Goal: Task Accomplishment & Management: Use online tool/utility

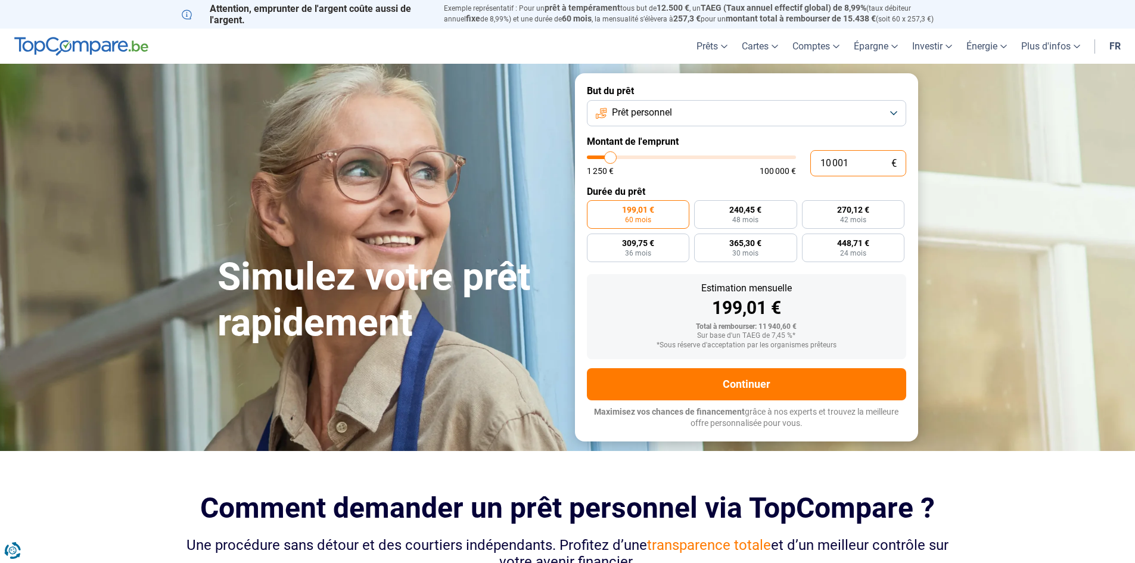
drag, startPoint x: 850, startPoint y: 160, endPoint x: 767, endPoint y: 167, distance: 83.2
click at [767, 167] on div "10 001 € 1 250 € 100 000 €" at bounding box center [746, 163] width 319 height 26
type input "1"
type input "1250"
type input "13"
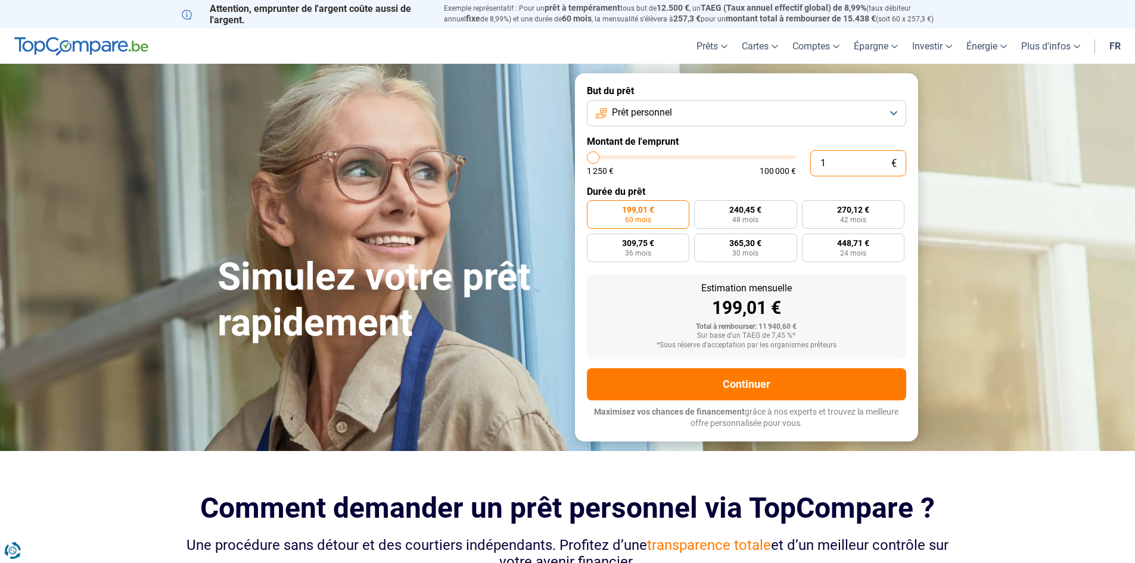
type input "1250"
type input "135"
type input "1250"
type input "1 350"
type input "1250"
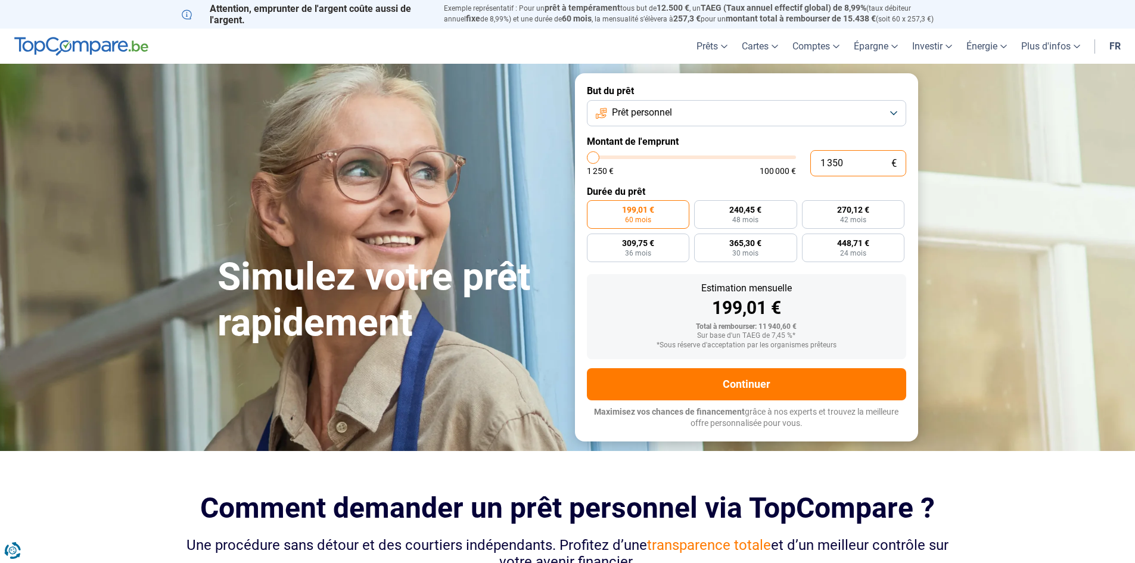
type input "13 500"
type input "13500"
drag, startPoint x: 860, startPoint y: 161, endPoint x: 769, endPoint y: 166, distance: 90.7
click at [769, 166] on div "13 500 € 1 250 € 100 000 €" at bounding box center [746, 163] width 319 height 26
type input "1"
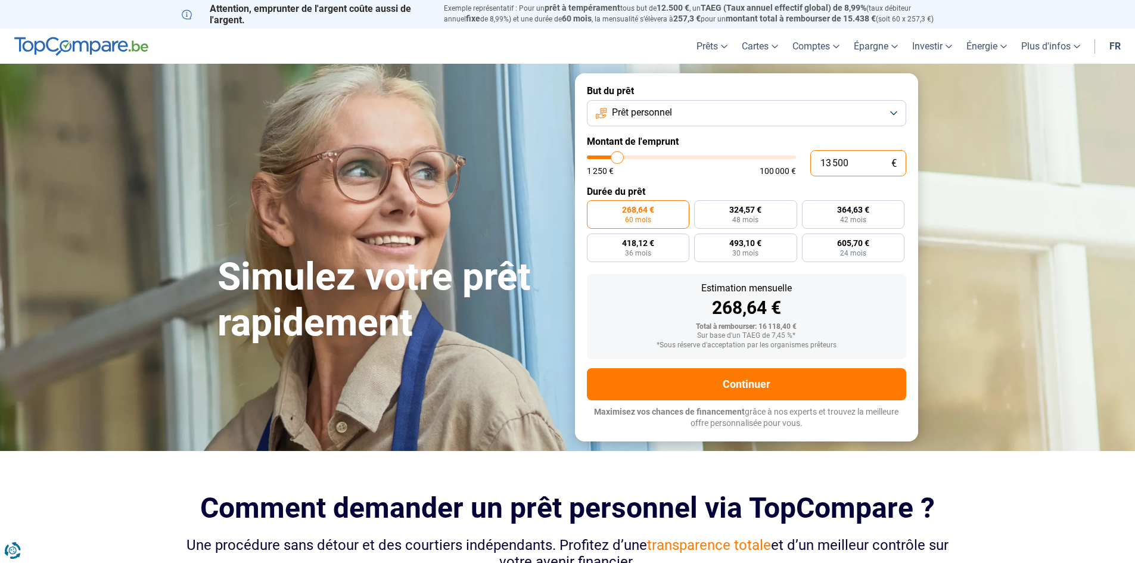
type input "1250"
type input "15"
type input "1250"
type input "150"
type input "1250"
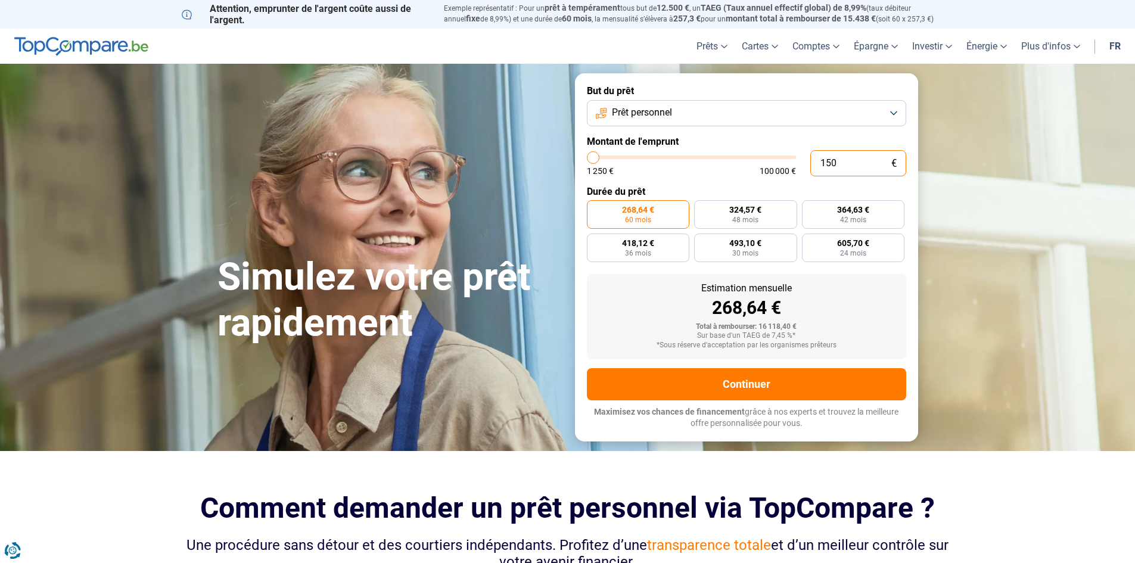
type input "1 500"
type input "1500"
type input "15 000"
type input "15000"
drag, startPoint x: 860, startPoint y: 166, endPoint x: 766, endPoint y: 165, distance: 94.7
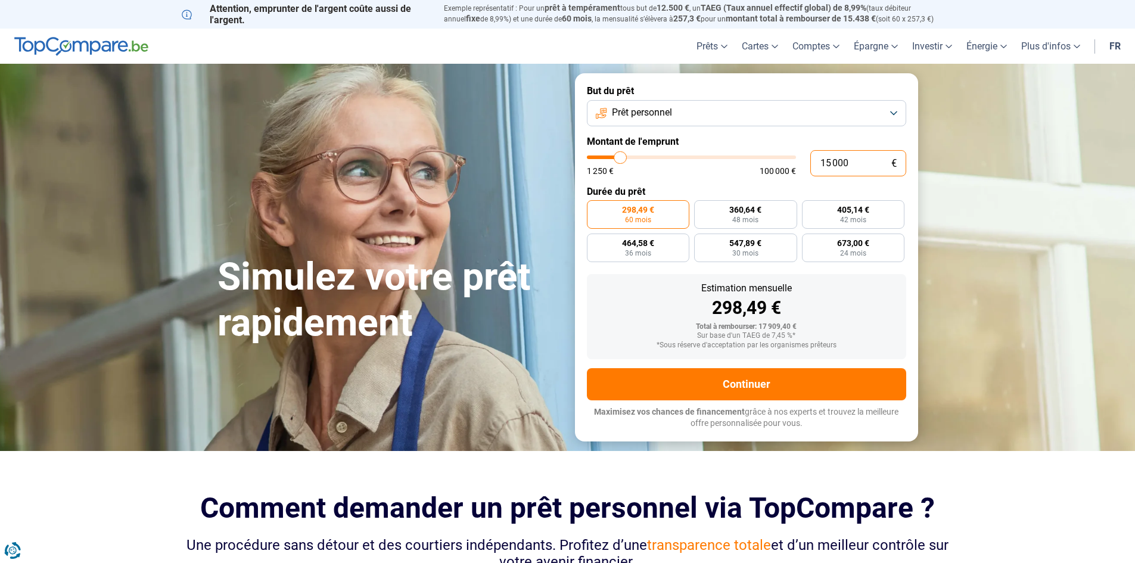
click at [767, 167] on div "15 000 € 1 250 € 100 000 €" at bounding box center [746, 163] width 319 height 26
type input "1"
type input "1250"
type input "13"
type input "1250"
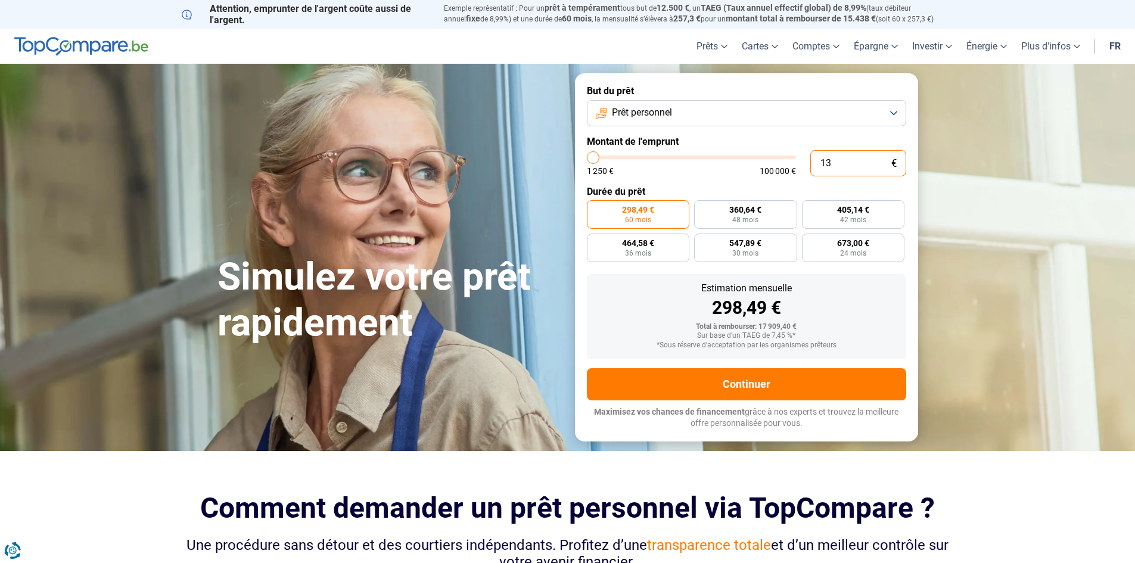
type input "135"
type input "1250"
type input "1 350"
type input "1250"
type input "13 500"
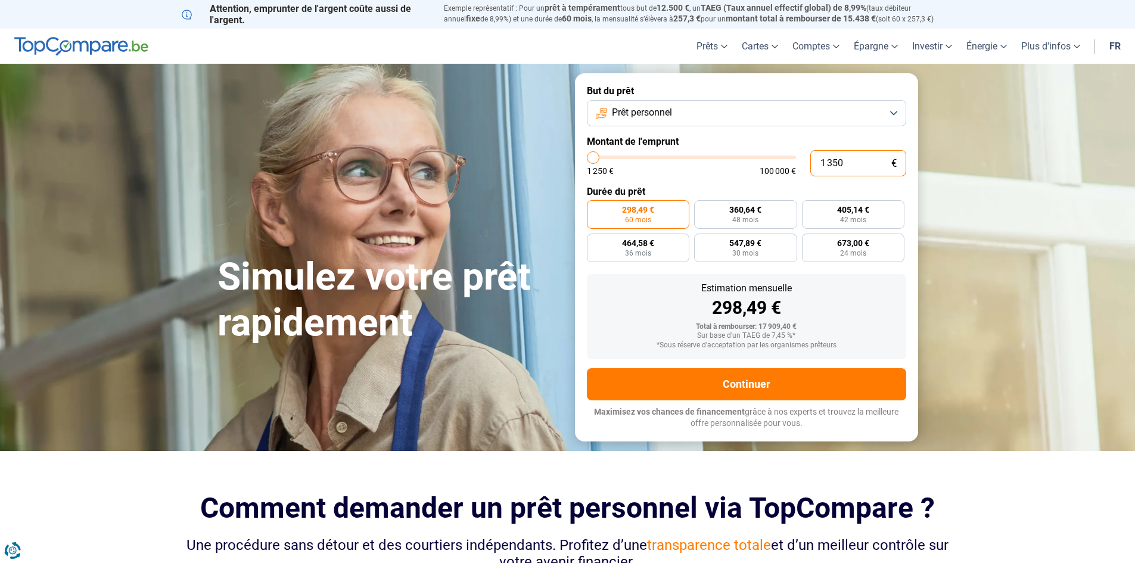
type input "13500"
type input "13 500"
